Goal: Task Accomplishment & Management: Use online tool/utility

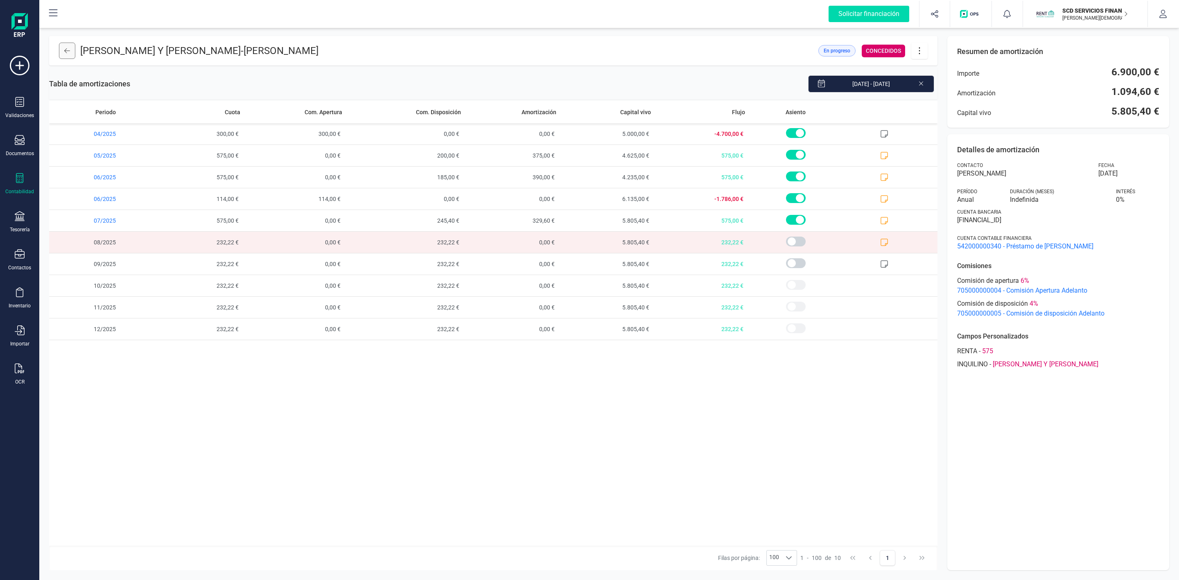
click at [65, 46] on button at bounding box center [67, 51] width 16 height 16
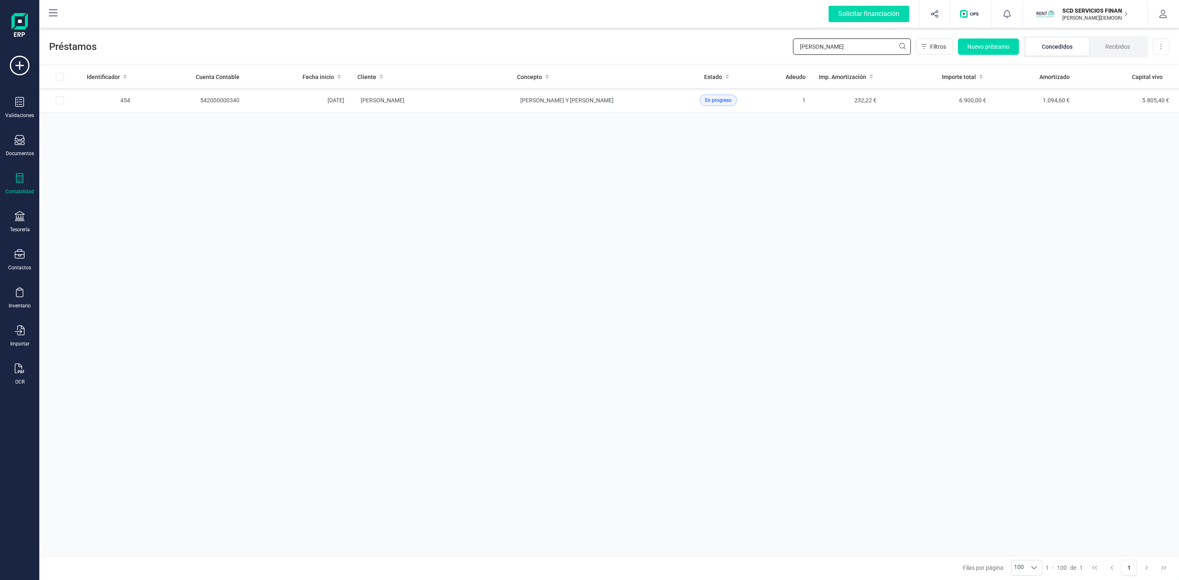
click at [769, 58] on div "Préstamos maria del rosa Filtros Nuevo préstamo Concedidos Recibidos Descargar …" at bounding box center [609, 45] width 1140 height 38
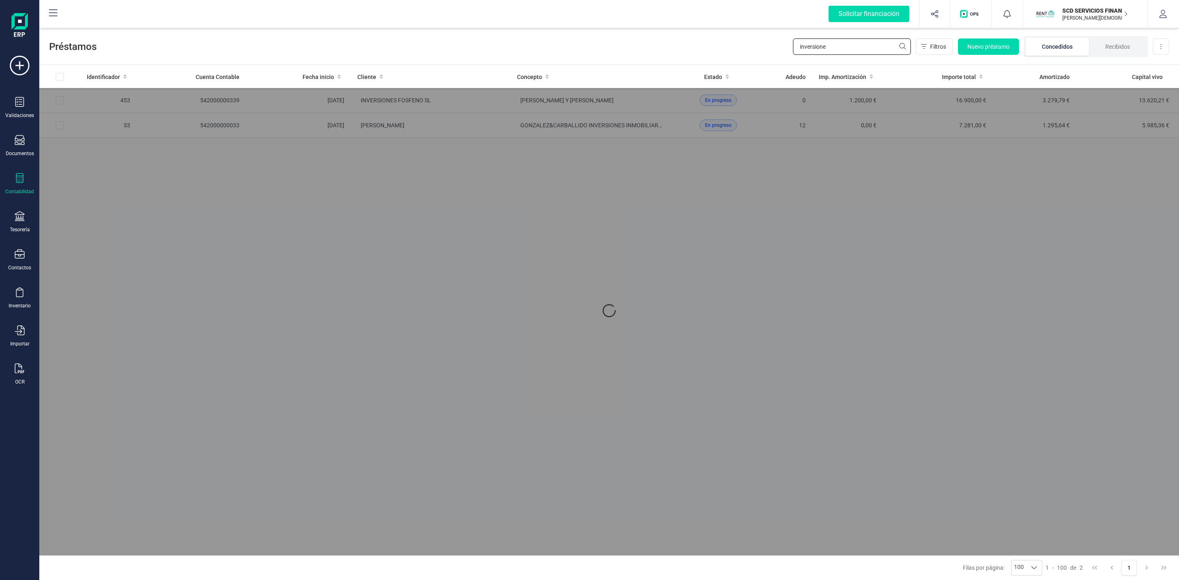
type input "inversiones"
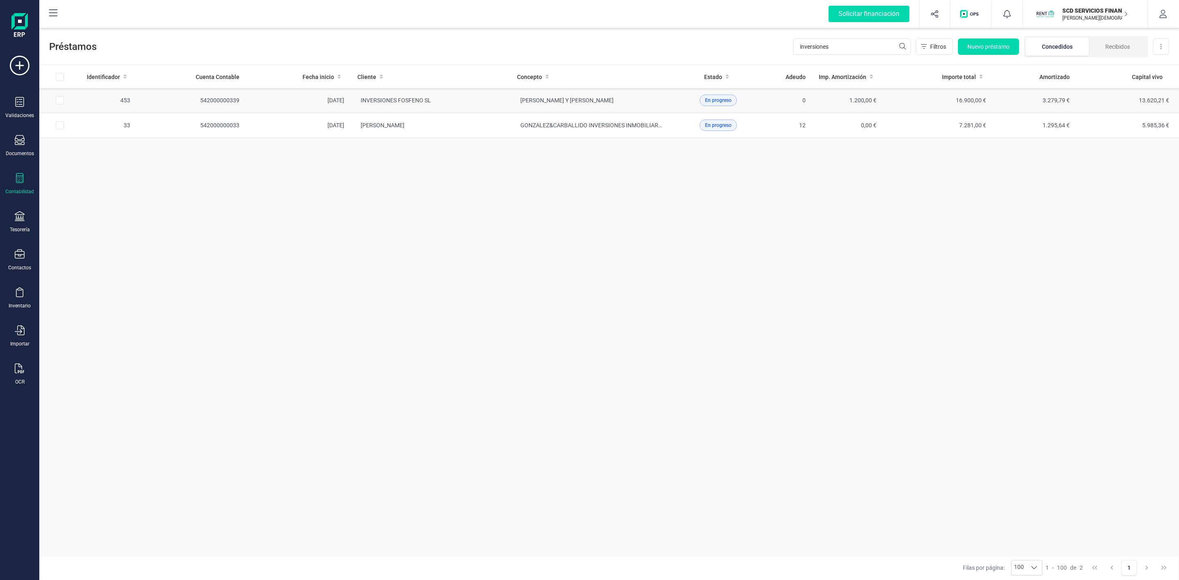
click at [513, 101] on td "[PERSON_NAME] Y [PERSON_NAME]" at bounding box center [591, 100] width 160 height 25
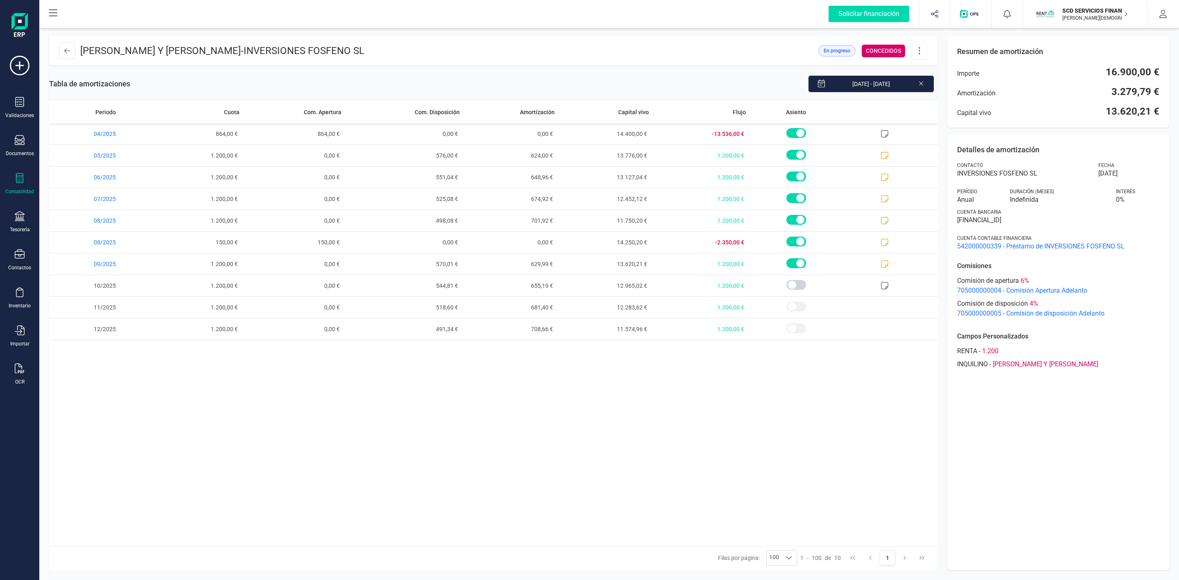
drag, startPoint x: 789, startPoint y: 18, endPoint x: 822, endPoint y: 21, distance: 33.7
click at [788, 17] on div "Solicitar financiación Importaciones completadas 0 / 0 SCD SERVICIOS FINANCIERO…" at bounding box center [609, 14] width 1138 height 26
click at [919, 57] on button at bounding box center [919, 51] width 16 height 16
click at [926, 107] on link "Descargar en PDF" at bounding box center [960, 108] width 98 height 16
click at [64, 52] on icon at bounding box center [67, 50] width 6 height 7
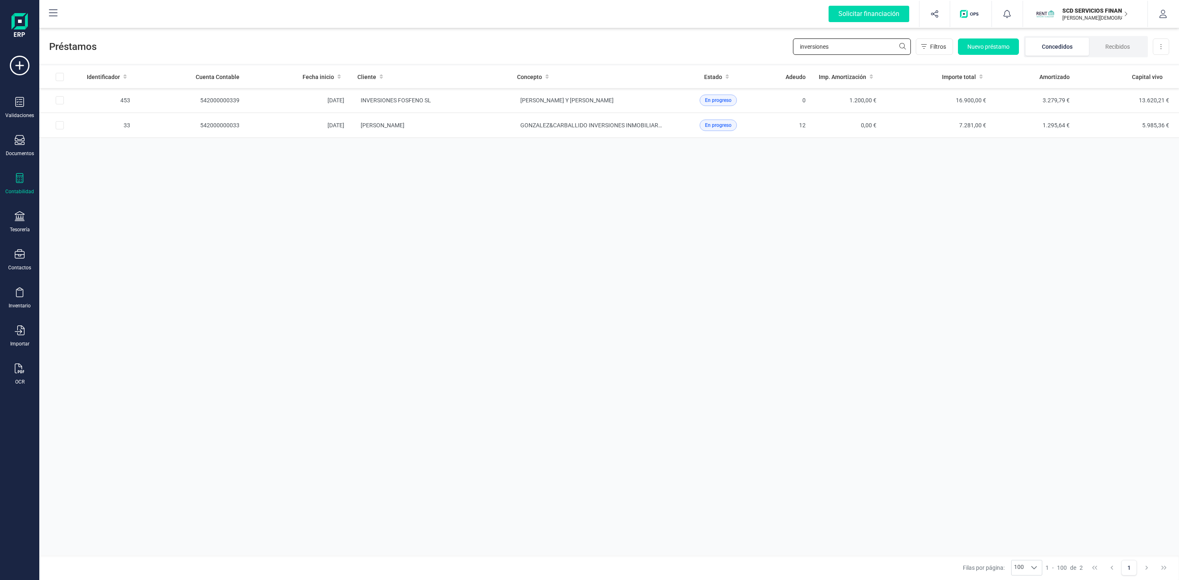
drag, startPoint x: 838, startPoint y: 47, endPoint x: 737, endPoint y: 50, distance: 100.8
click at [766, 43] on div "Préstamos inversiones Filtros Nuevo préstamo Concedidos Recibidos Descargar Exc…" at bounding box center [609, 45] width 1140 height 38
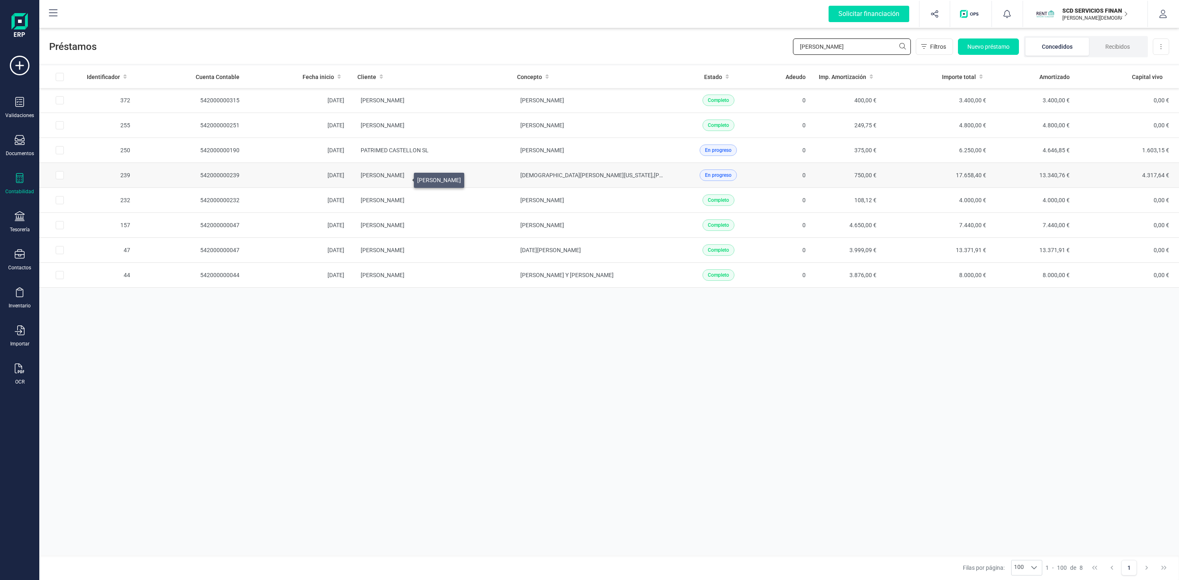
type input "jose manuel"
click at [404, 178] on span "JOSE MANUEL BECERRA LASO" at bounding box center [383, 175] width 44 height 7
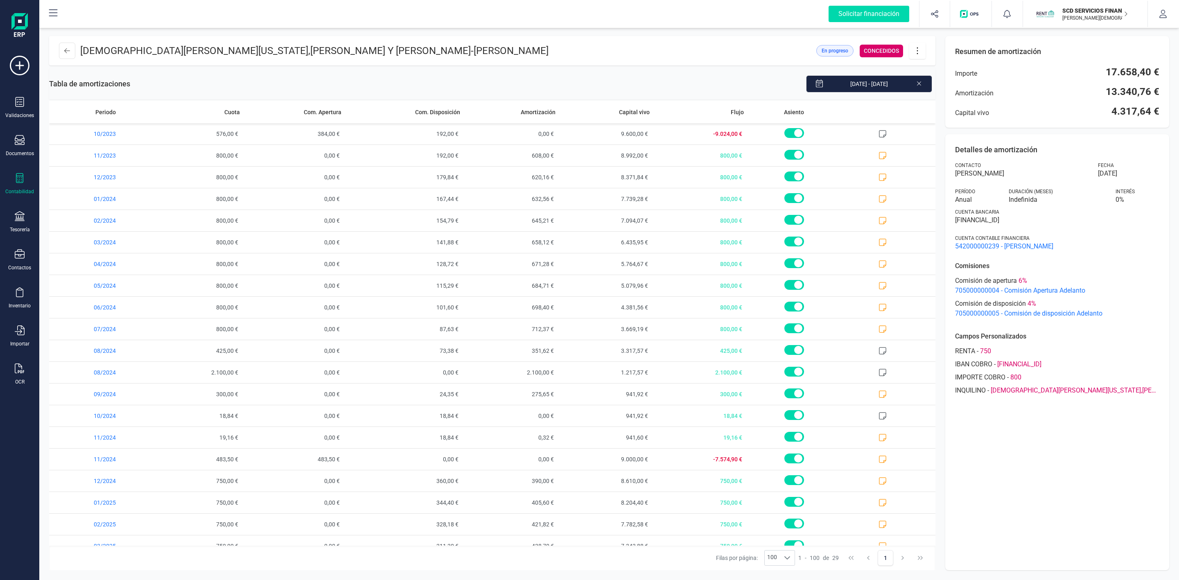
click at [917, 53] on icon at bounding box center [918, 50] width 16 height 9
click at [935, 105] on span "Descargar en PDF" at bounding box center [963, 108] width 75 height 7
click at [66, 54] on button at bounding box center [67, 51] width 16 height 16
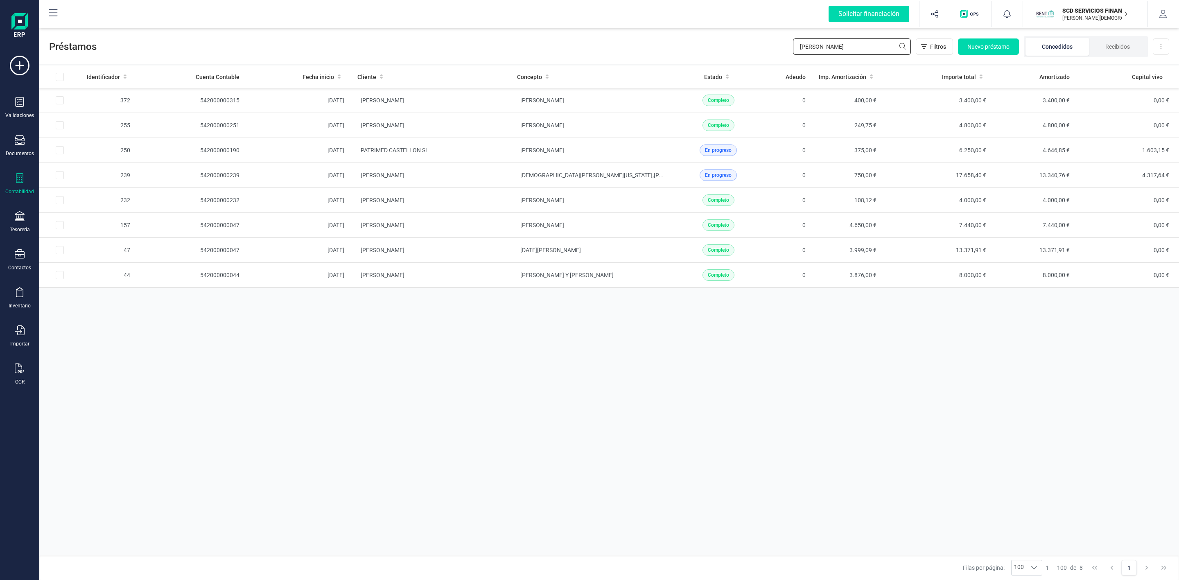
drag, startPoint x: 842, startPoint y: 43, endPoint x: 629, endPoint y: 14, distance: 214.9
click at [725, 57] on div "Préstamos jose manuel Filtros Nuevo préstamo Concedidos Recibidos Descargar Exc…" at bounding box center [609, 45] width 1140 height 38
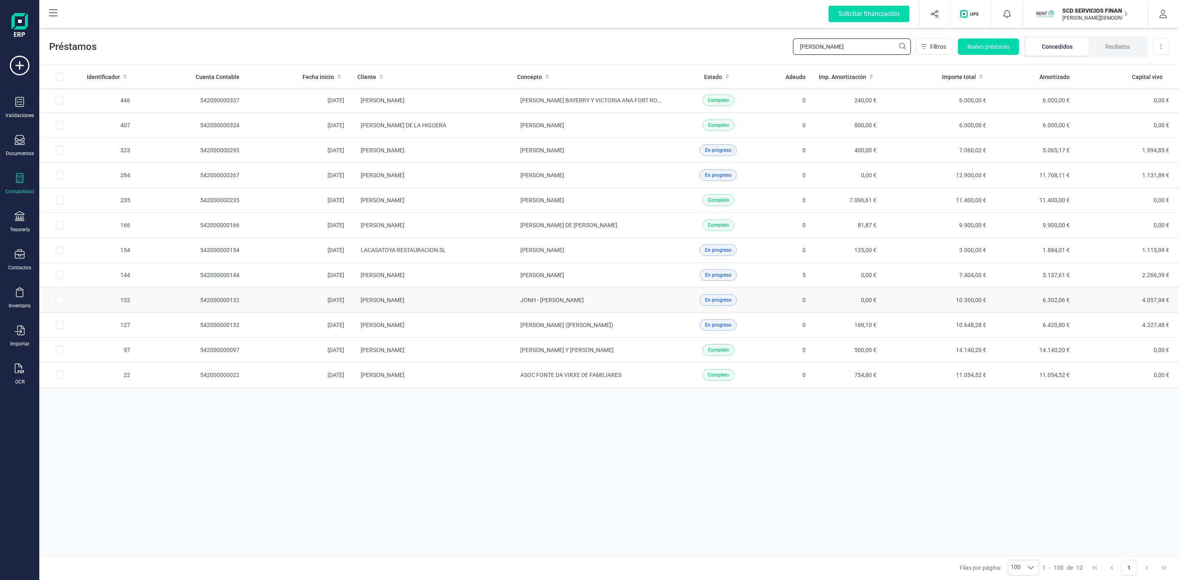
type input "luis"
click at [457, 307] on td "LUIS DAVID BAÑOS HERREROS" at bounding box center [431, 300] width 160 height 25
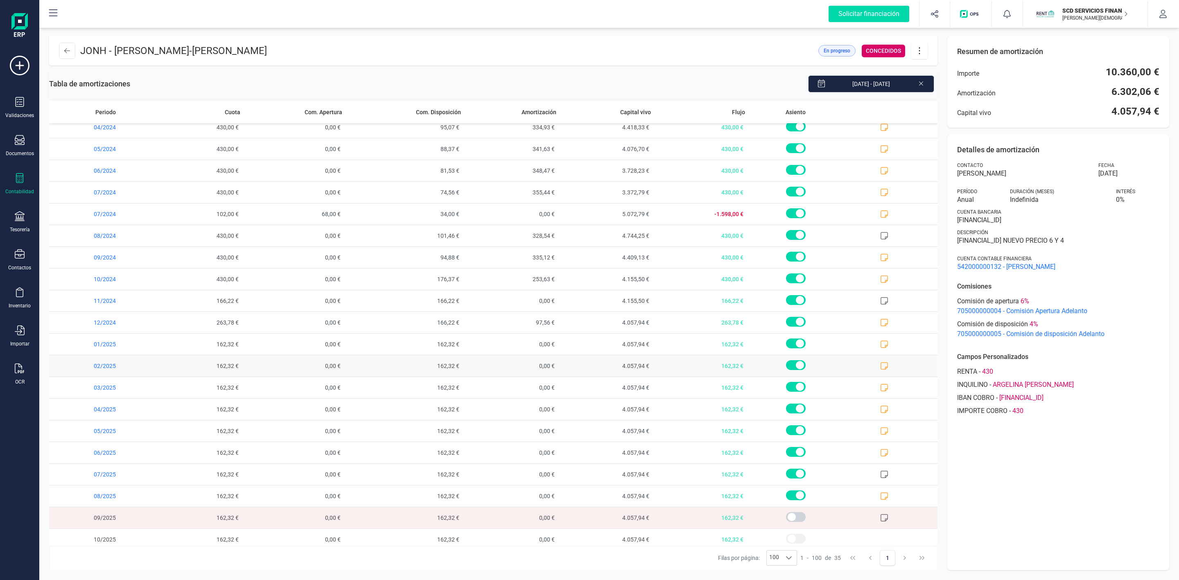
scroll to position [344, 0]
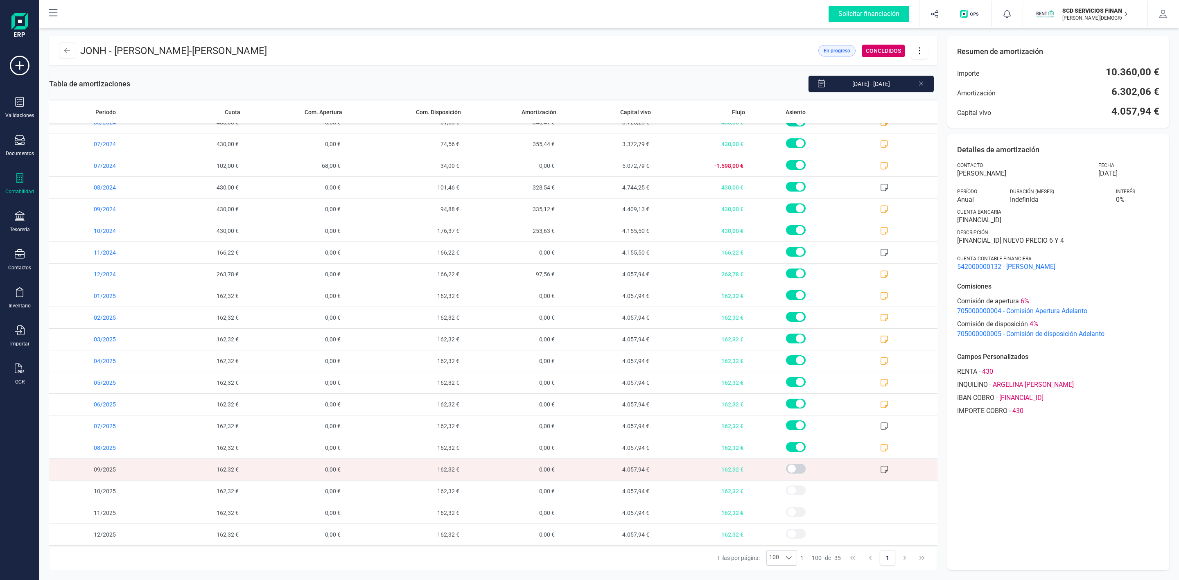
click at [925, 49] on icon at bounding box center [920, 50] width 16 height 9
click at [923, 112] on link "Descargar en PDF" at bounding box center [960, 108] width 98 height 16
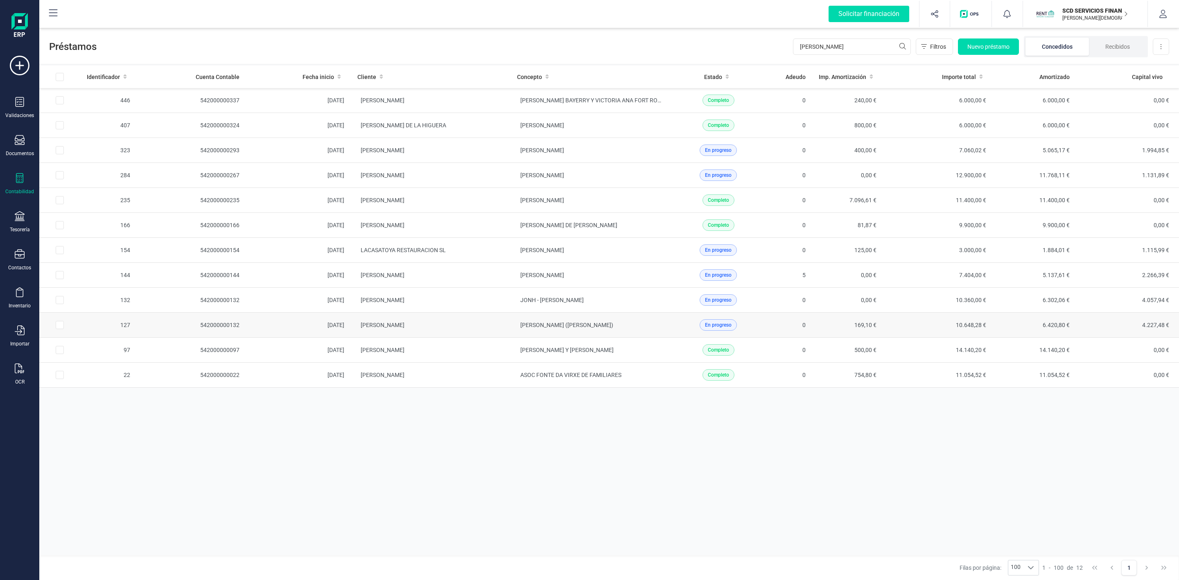
click at [499, 333] on td "LUIS DAVID BAÑOS HERREROS" at bounding box center [431, 325] width 160 height 25
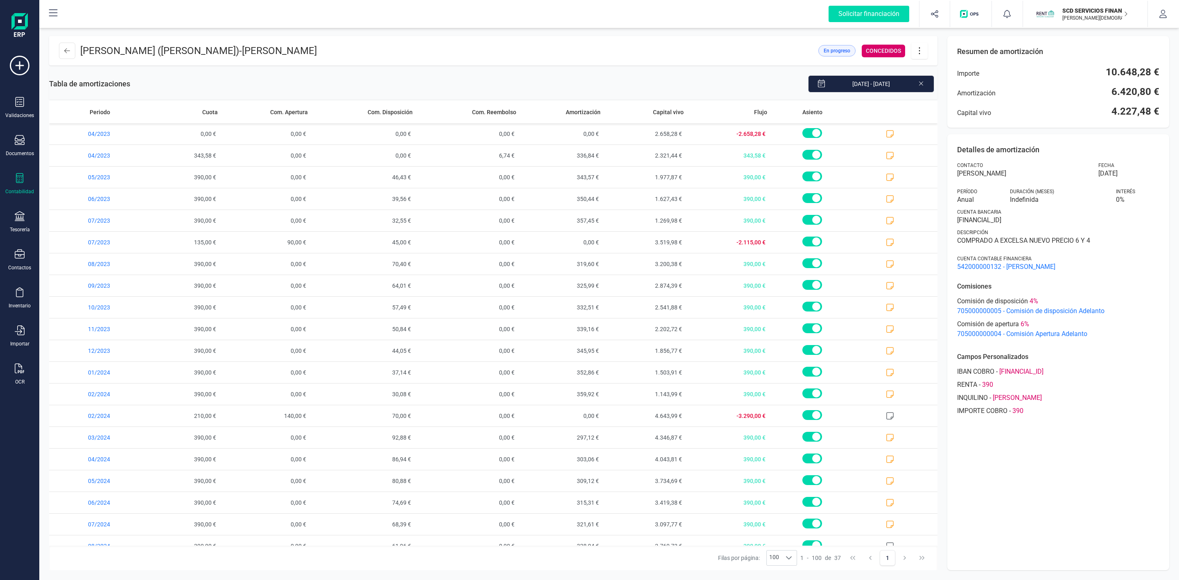
click at [922, 52] on icon at bounding box center [920, 50] width 16 height 9
click at [938, 109] on span "Descargar en PDF" at bounding box center [965, 108] width 75 height 7
click at [18, 182] on icon at bounding box center [20, 178] width 10 height 10
click at [87, 215] on div "Préstamos" at bounding box center [95, 209] width 97 height 16
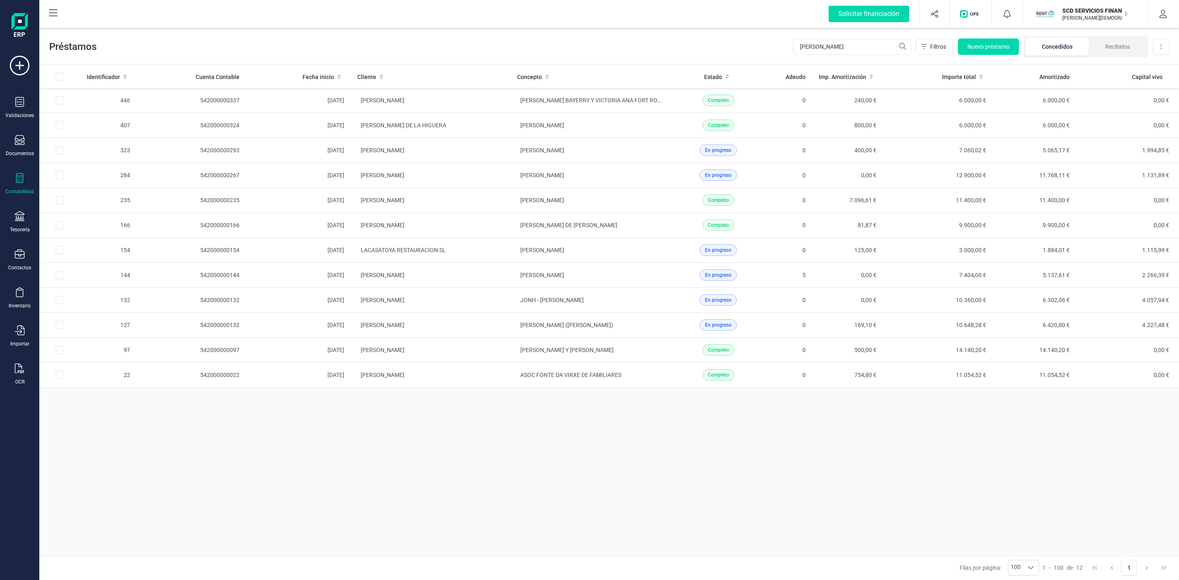
click at [13, 186] on div "Contabilidad" at bounding box center [19, 184] width 33 height 22
click at [25, 222] on div "Tesorería" at bounding box center [19, 222] width 33 height 22
click at [86, 145] on span "Cuentas bancarias" at bounding box center [100, 140] width 72 height 10
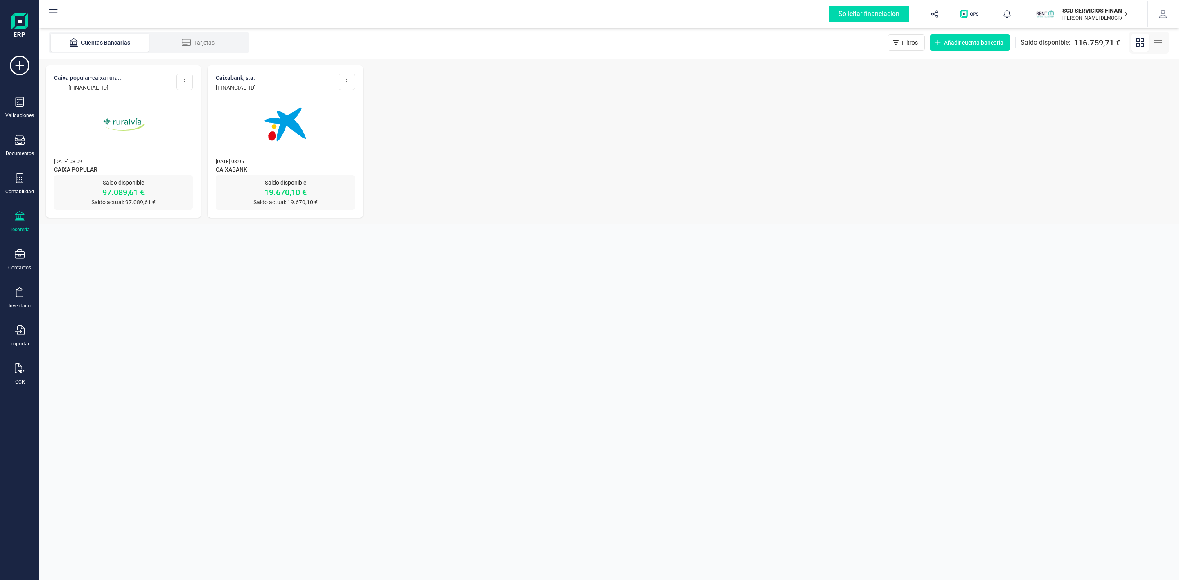
click at [115, 92] on img at bounding box center [123, 124] width 69 height 69
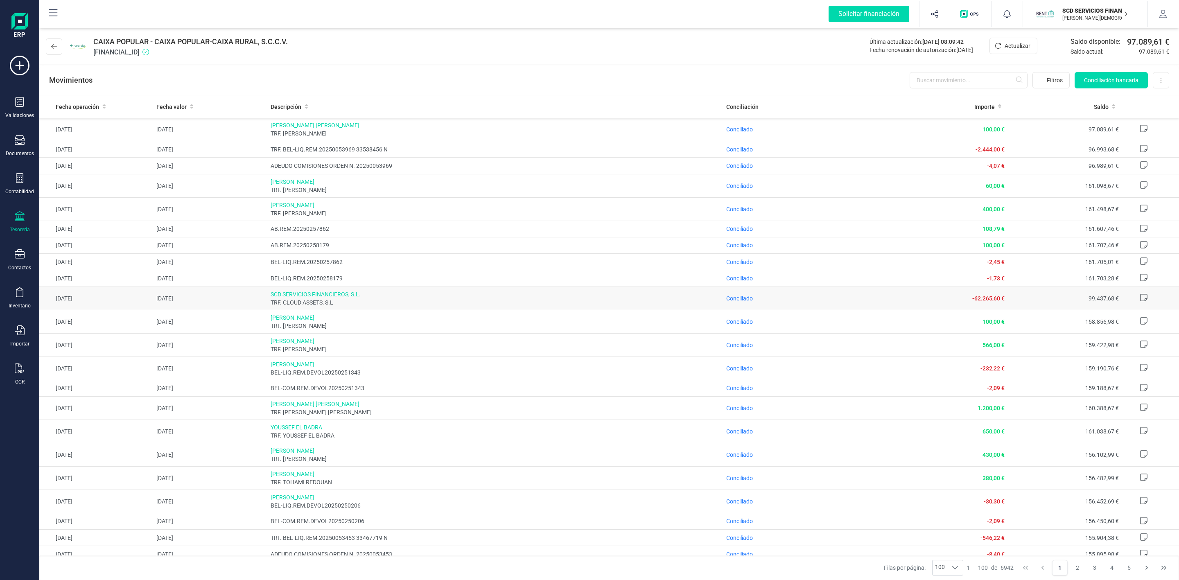
click at [591, 296] on span "SCD SERVICIOS FINANCIEROS, S.L." at bounding box center [496, 294] width 450 height 8
drag, startPoint x: 181, startPoint y: 51, endPoint x: 92, endPoint y: 43, distance: 89.2
click at [92, 43] on div "CAIXA POPULAR - CAIXA POPULAR-CAIXA RURAL, S.C.C.V. ES4531590078592882909423" at bounding box center [168, 46] width 245 height 21
copy div "CAIXA POPULAR - CAIXA POPULAR-CAIXA RURAL, S.C.C.V. ES4531590078592882909423"
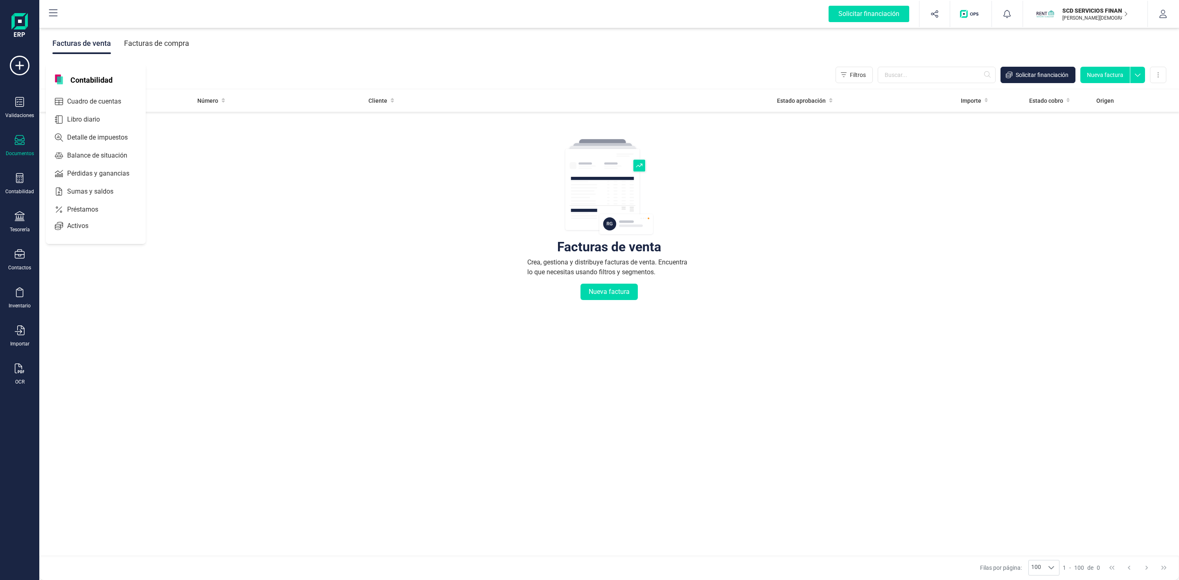
click at [73, 211] on span "Préstamos" at bounding box center [88, 210] width 49 height 10
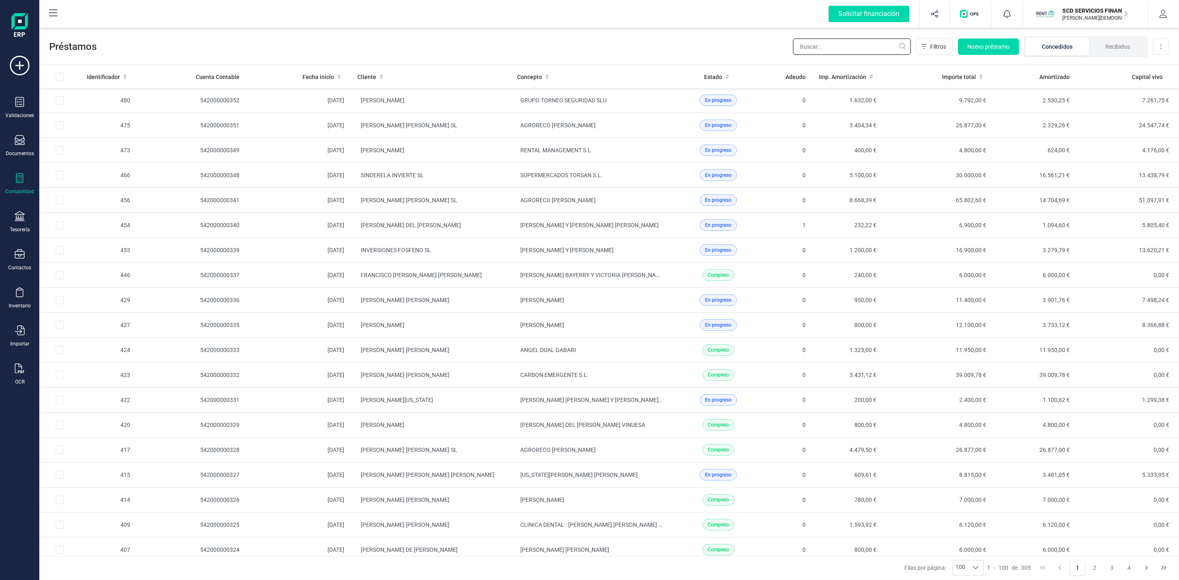
click at [814, 52] on input "text" at bounding box center [852, 46] width 118 height 16
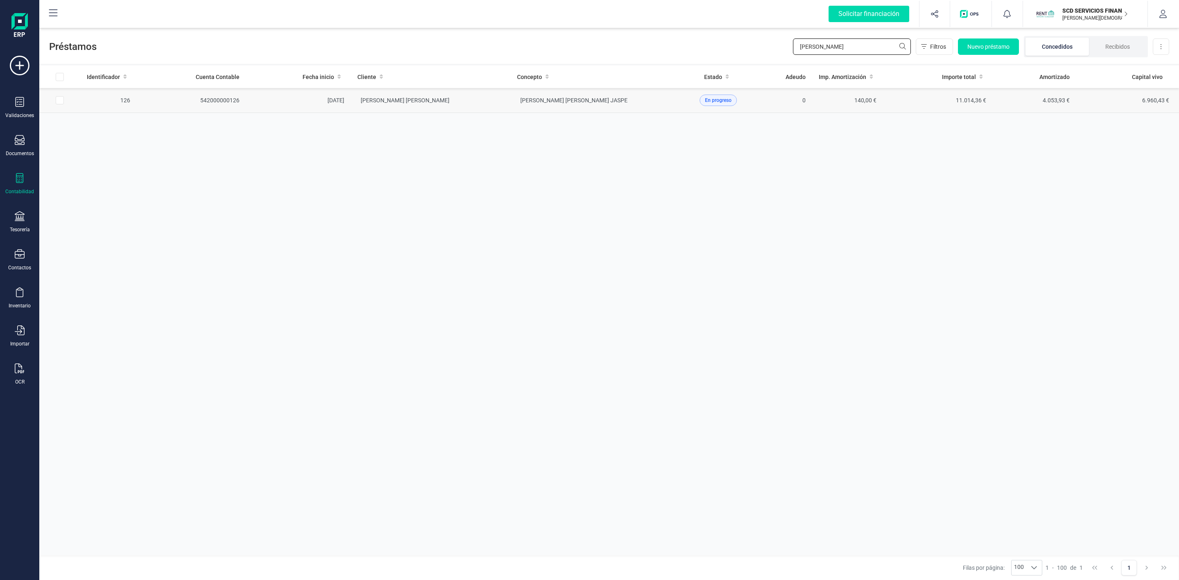
type input "[PERSON_NAME]"
click at [452, 107] on td "[PERSON_NAME] [PERSON_NAME]" at bounding box center [431, 100] width 160 height 25
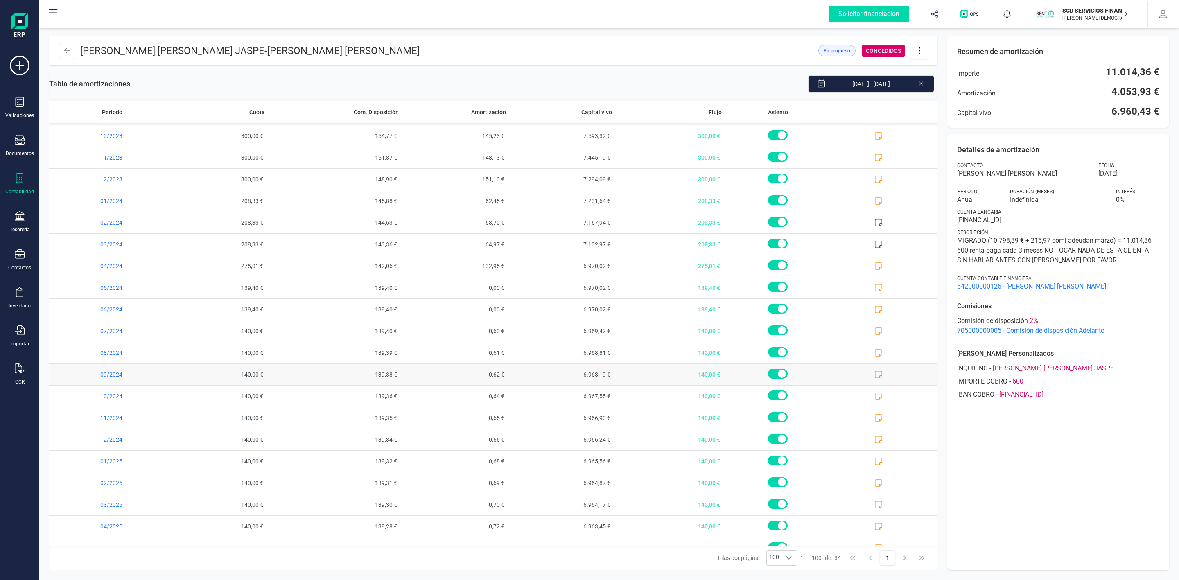
scroll to position [322, 0]
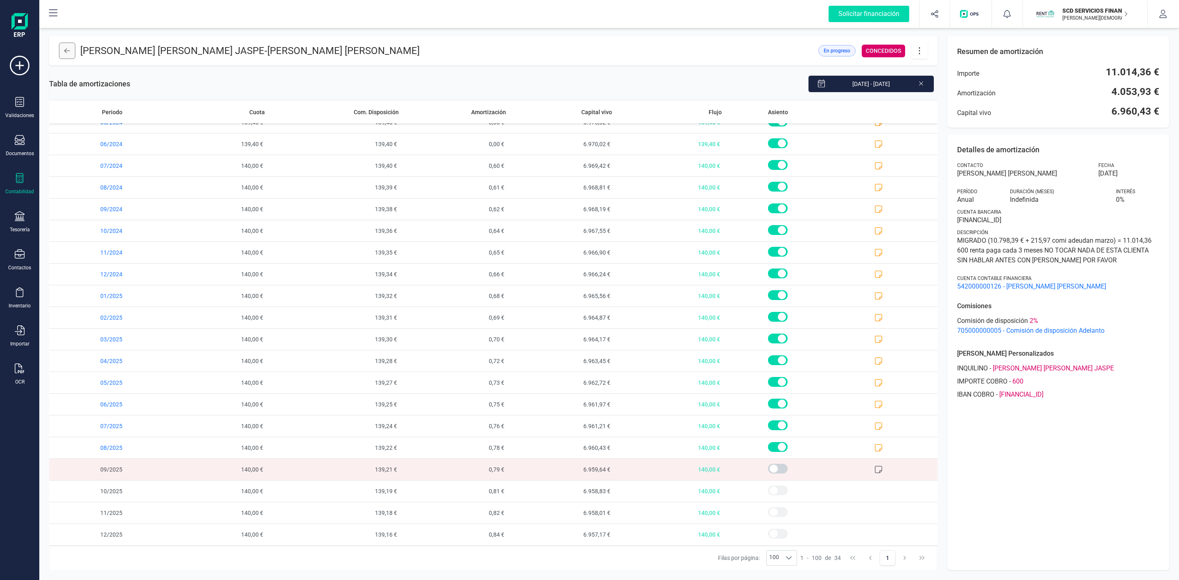
click at [69, 51] on icon at bounding box center [67, 50] width 6 height 7
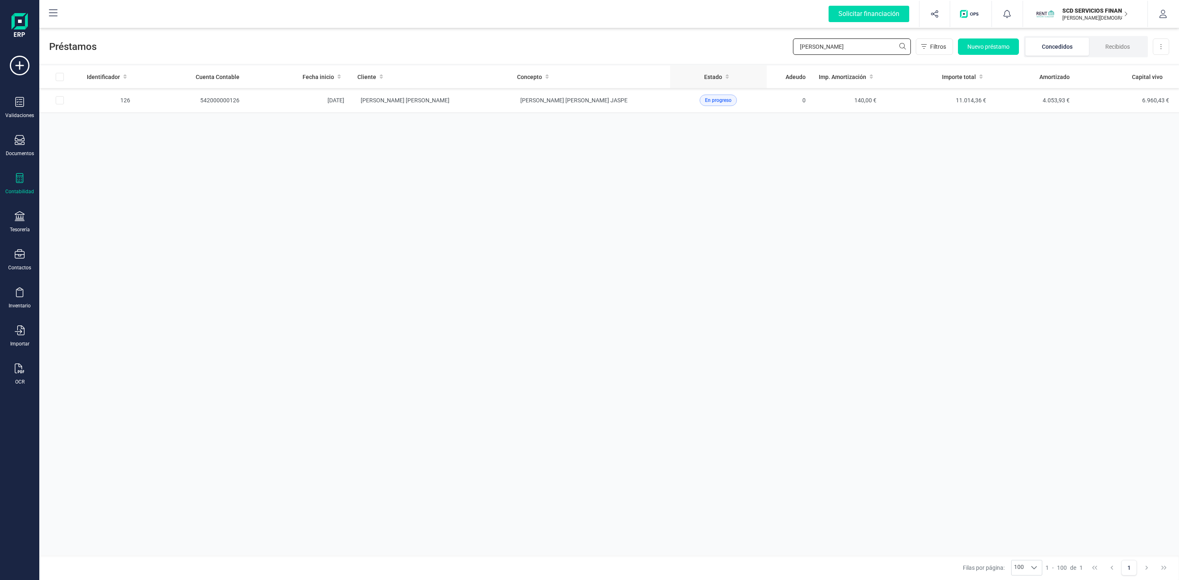
drag, startPoint x: 841, startPoint y: 46, endPoint x: 716, endPoint y: 66, distance: 125.6
click at [724, 66] on div "Préstamos [PERSON_NAME] Filtros Nuevo préstamo Concedidos Recibidos Descargar E…" at bounding box center [609, 303] width 1140 height 554
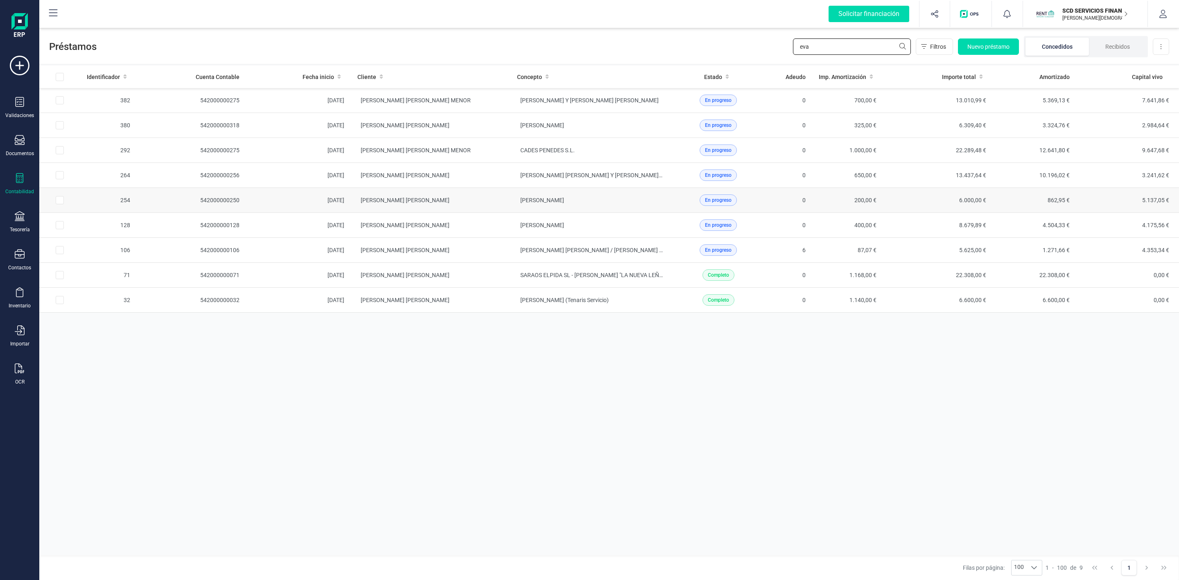
type input "eva"
click at [430, 204] on td "[PERSON_NAME] [PERSON_NAME]" at bounding box center [431, 200] width 160 height 25
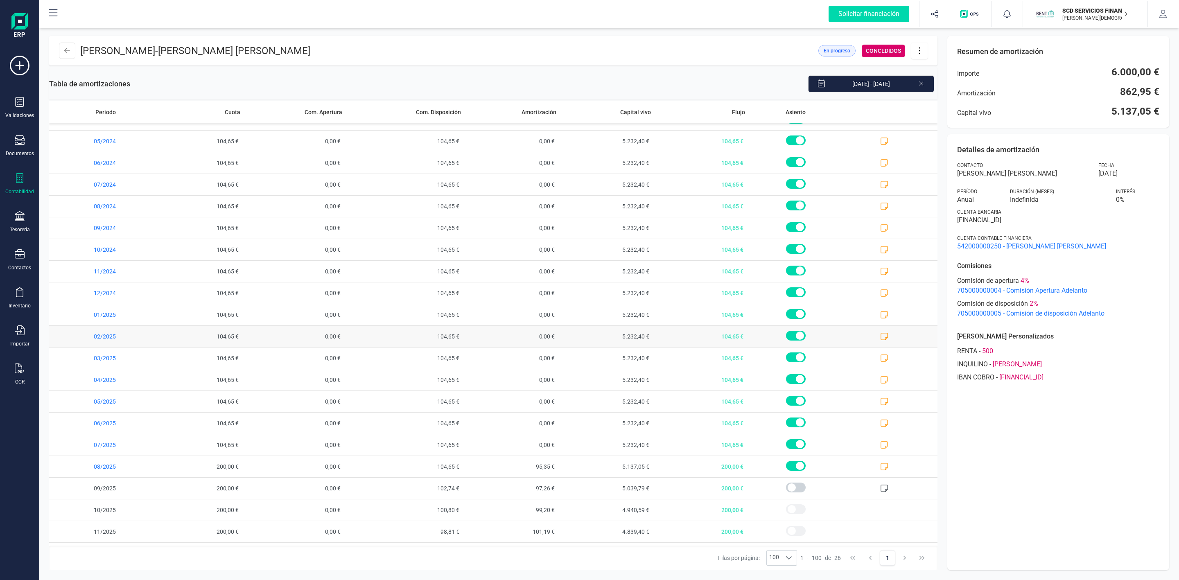
scroll to position [147, 0]
click at [921, 50] on icon at bounding box center [920, 50] width 16 height 9
click at [937, 75] on span "Editar préstamo" at bounding box center [965, 75] width 75 height 7
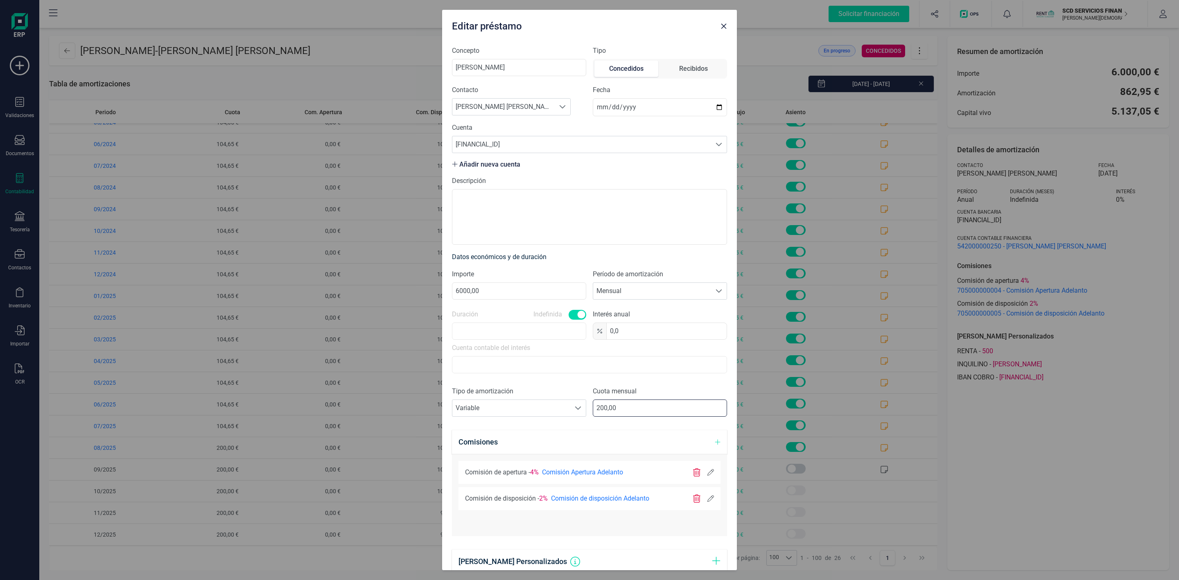
click at [602, 409] on input "200,00" at bounding box center [660, 408] width 134 height 17
type input "250,00"
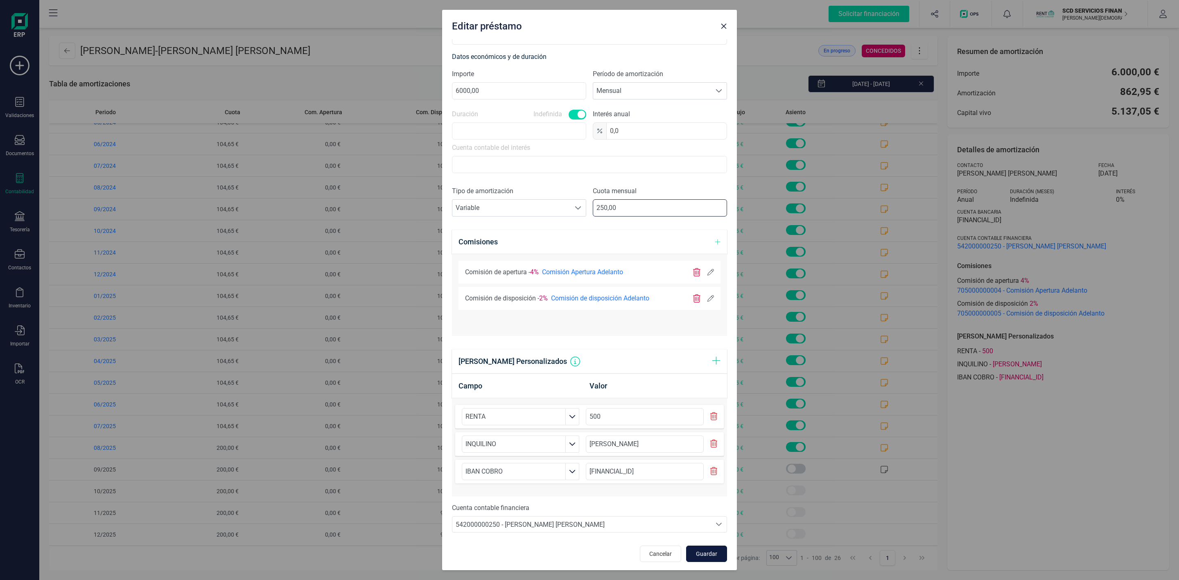
scroll to position [204, 0]
click at [696, 553] on span "Guardar" at bounding box center [707, 552] width 22 height 8
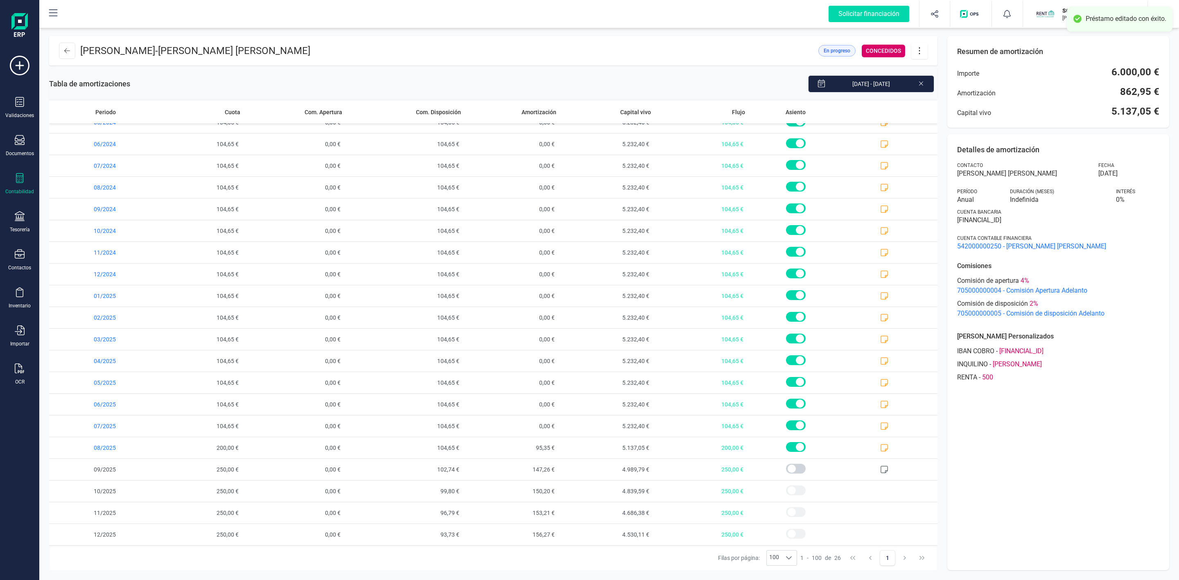
click at [922, 84] on icon at bounding box center [921, 83] width 4 height 4
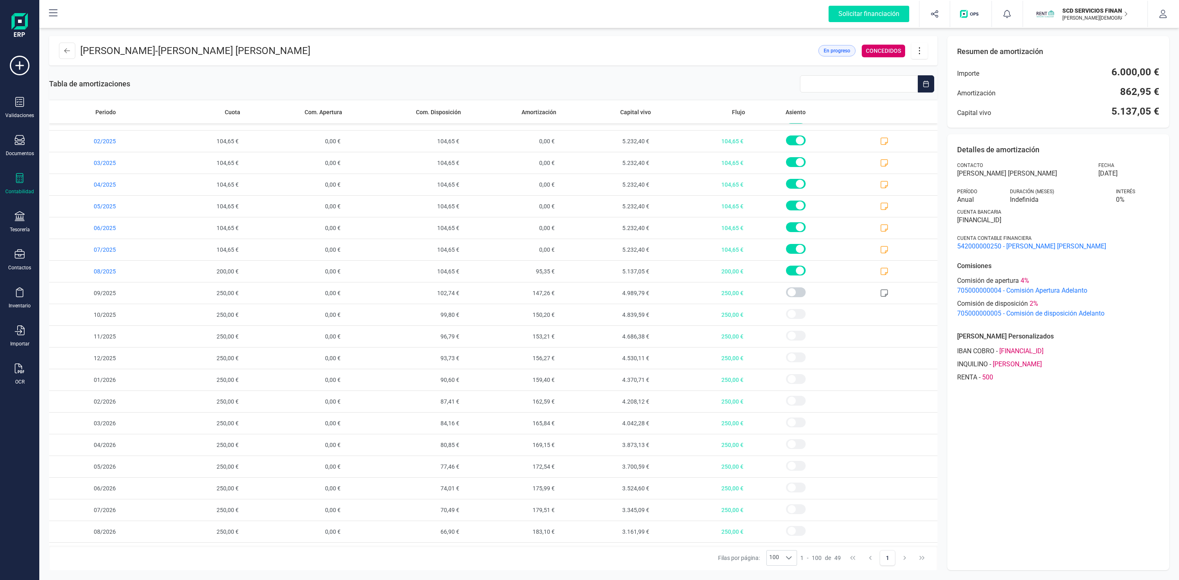
scroll to position [281, 0]
